Goal: Task Accomplishment & Management: Use online tool/utility

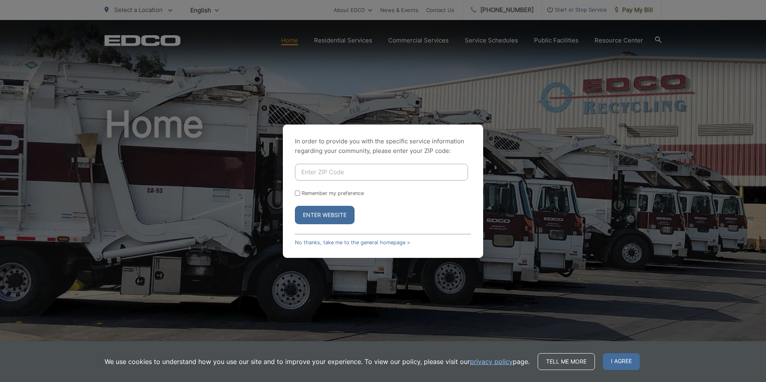
click at [329, 167] on input "Enter ZIP Code" at bounding box center [381, 172] width 173 height 17
type input "55445"
click at [339, 215] on button "Enter Website" at bounding box center [325, 215] width 60 height 18
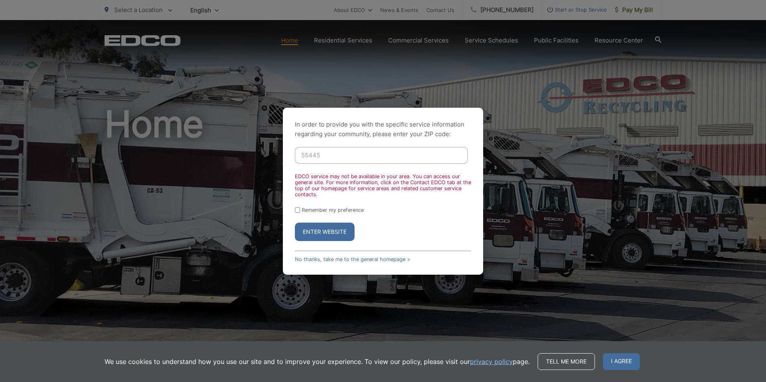
drag, startPoint x: 329, startPoint y: 153, endPoint x: 286, endPoint y: 152, distance: 43.3
click at [286, 152] on div "In order to provide you with the specific service information regarding your co…" at bounding box center [383, 191] width 200 height 167
click at [333, 156] on input "Enter ZIP Code" at bounding box center [381, 155] width 173 height 17
type input "92069"
click at [324, 231] on button "Enter Website" at bounding box center [325, 232] width 60 height 18
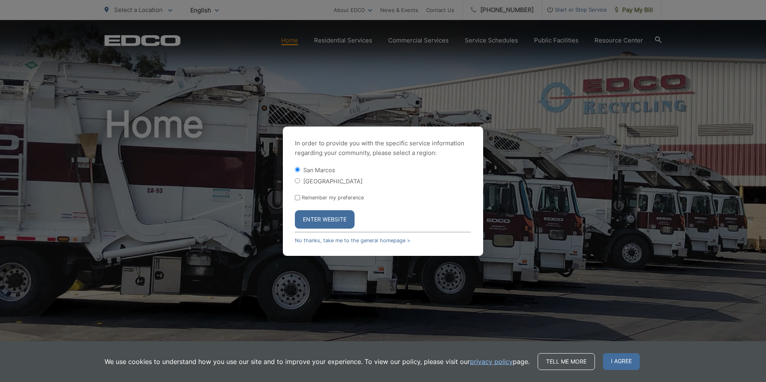
click at [316, 219] on button "Enter Website" at bounding box center [325, 219] width 60 height 18
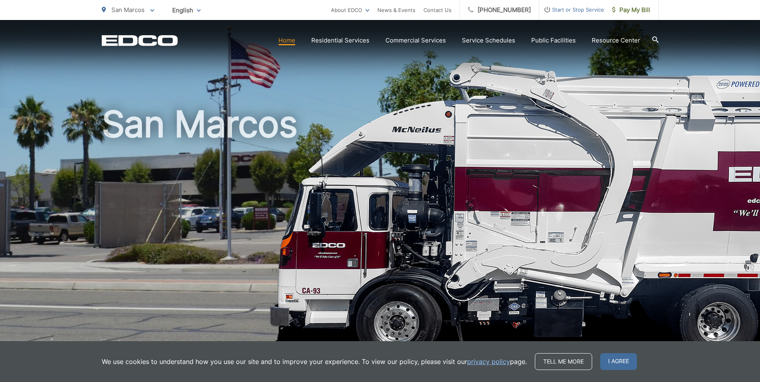
click at [156, 41] on icon "EDCO Logo" at bounding box center [140, 40] width 76 height 11
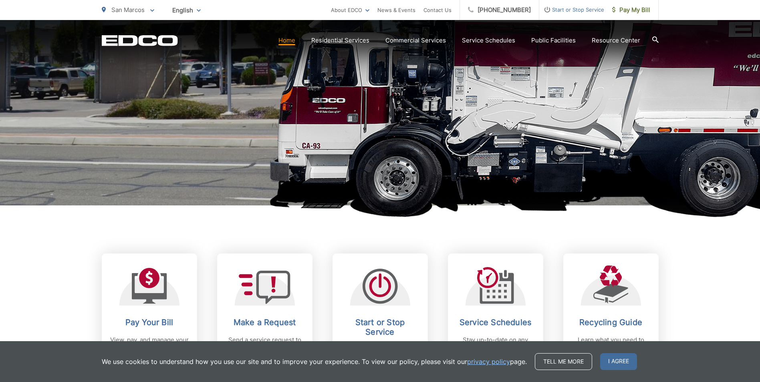
scroll to position [160, 0]
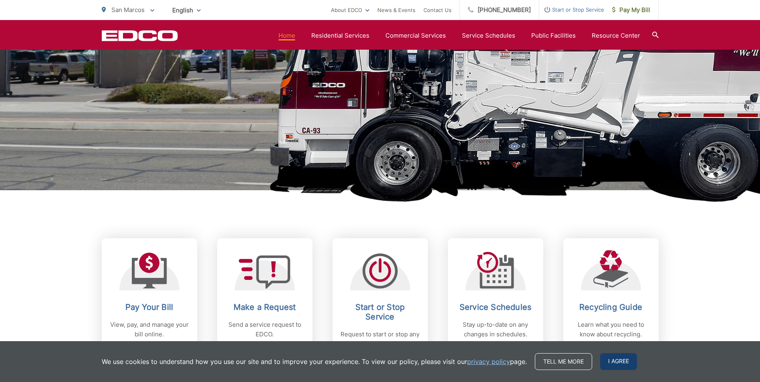
click at [610, 361] on span "I agree" at bounding box center [618, 361] width 37 height 17
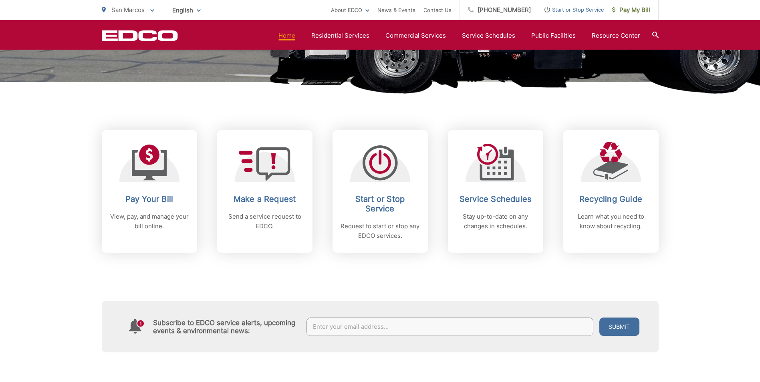
scroll to position [320, 0]
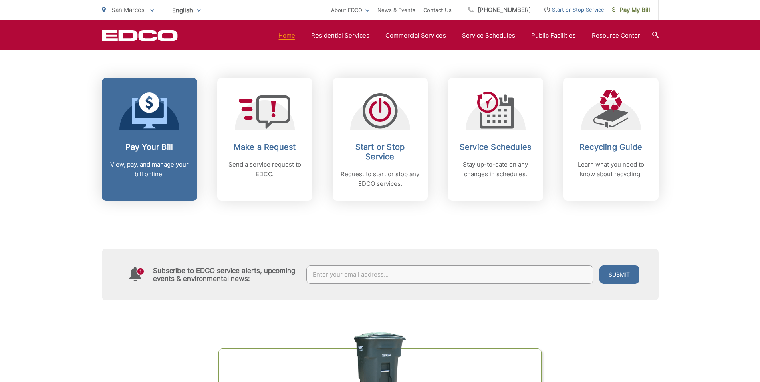
click at [161, 128] on icon at bounding box center [149, 111] width 35 height 36
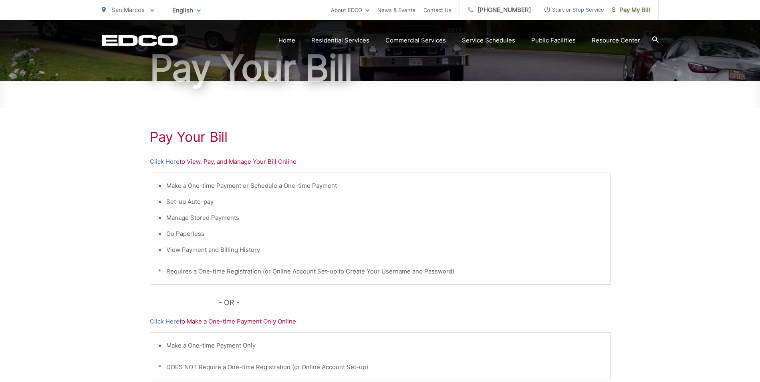
scroll to position [80, 0]
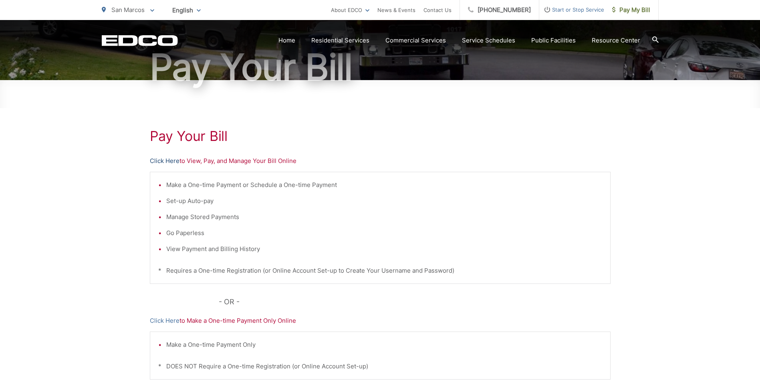
click at [159, 159] on link "Click Here" at bounding box center [165, 161] width 30 height 10
